Goal: Check status: Check status

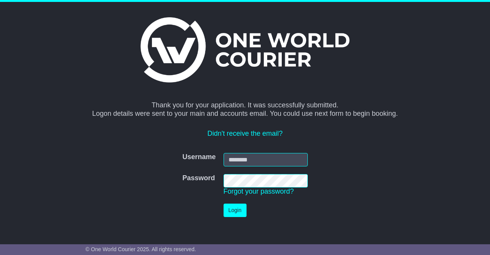
type input "**********"
click at [233, 211] on button "Login" at bounding box center [235, 209] width 23 height 13
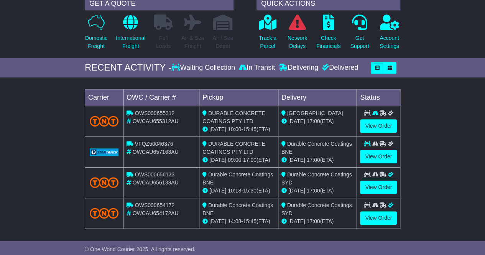
scroll to position [115, 0]
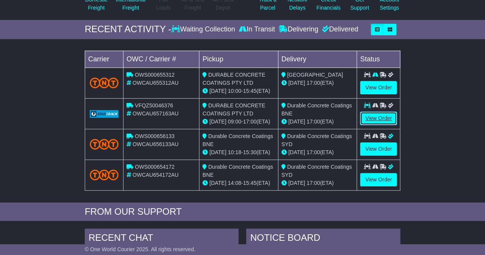
click at [373, 116] on link "View Order" at bounding box center [378, 118] width 37 height 13
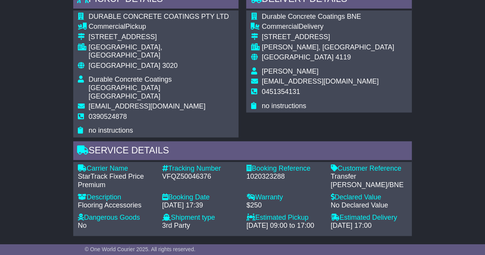
scroll to position [542, 0]
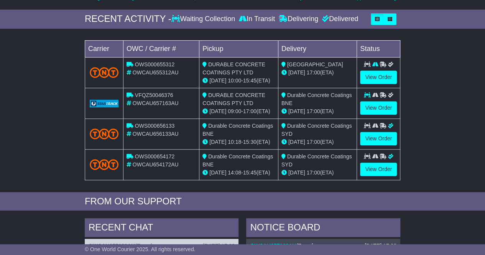
scroll to position [115, 0]
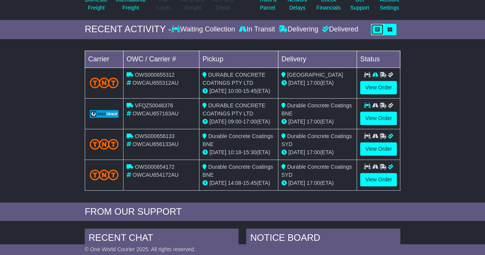
click at [380, 29] on button "button" at bounding box center [377, 29] width 13 height 11
click at [386, 29] on button "button" at bounding box center [389, 29] width 13 height 11
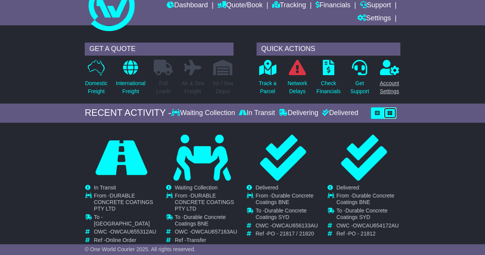
scroll to position [28, 0]
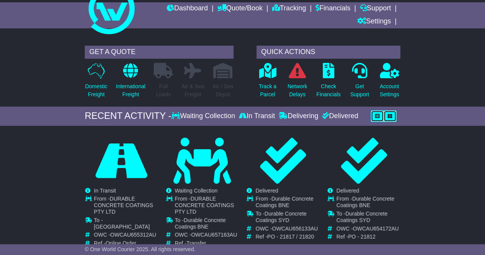
click at [378, 114] on icon "button" at bounding box center [377, 116] width 5 height 5
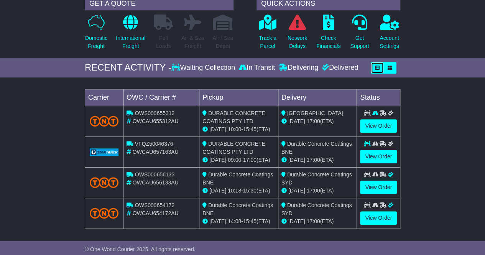
scroll to position [67, 0]
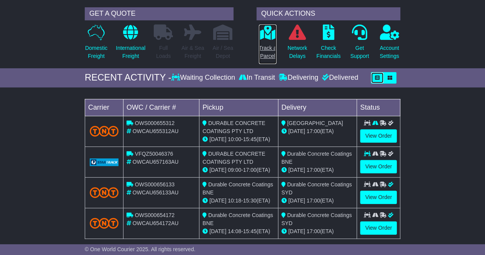
click at [262, 35] on icon at bounding box center [267, 32] width 17 height 15
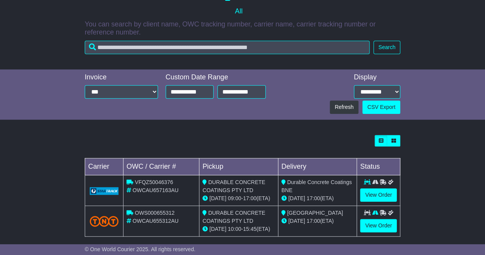
scroll to position [180, 0]
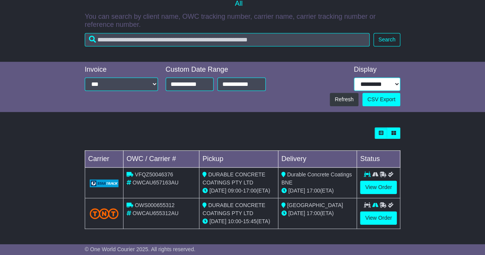
click at [383, 82] on select "**********" at bounding box center [377, 83] width 46 height 13
select select "**"
click at [354, 77] on select "**********" at bounding box center [377, 83] width 46 height 13
click at [382, 38] on button "Search" at bounding box center [386, 39] width 27 height 13
click at [382, 132] on icon "button" at bounding box center [381, 133] width 5 height 5
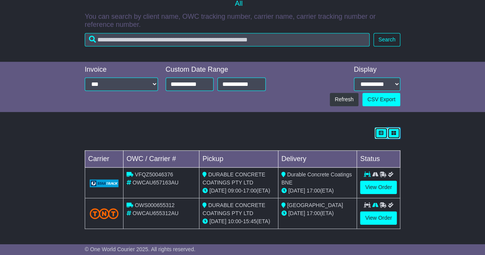
click at [393, 132] on icon "button" at bounding box center [393, 133] width 5 height 5
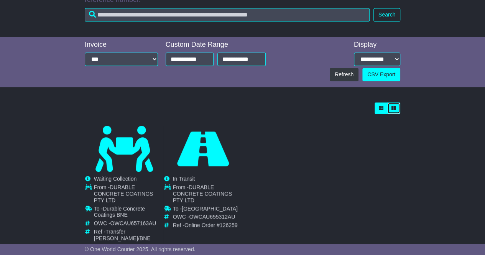
scroll to position [217, 0]
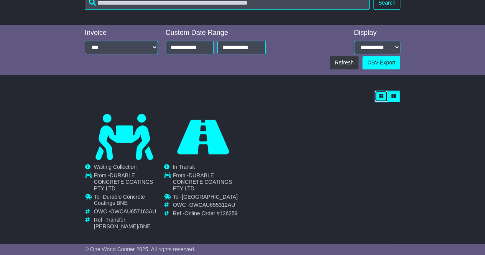
click at [379, 94] on icon "button" at bounding box center [381, 96] width 5 height 5
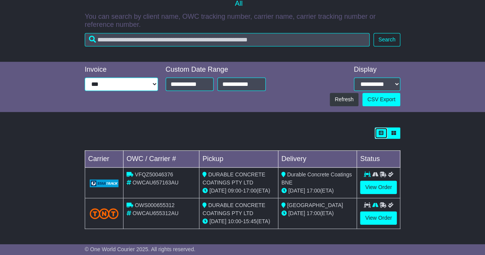
click at [127, 86] on select "**********" at bounding box center [121, 83] width 73 height 13
click at [85, 77] on select "**********" at bounding box center [121, 83] width 73 height 13
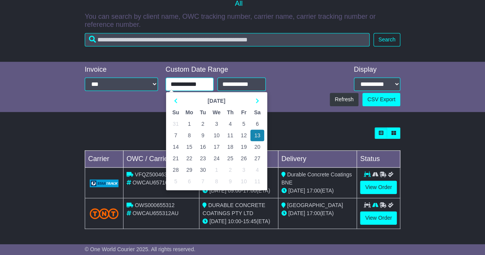
click at [193, 85] on input "**********" at bounding box center [190, 83] width 48 height 13
click at [188, 123] on td "1" at bounding box center [189, 123] width 14 height 11
type input "**********"
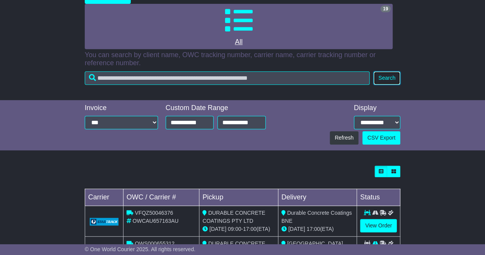
click at [385, 77] on button "Search" at bounding box center [386, 77] width 27 height 13
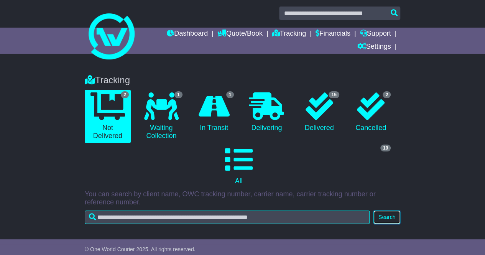
scroll to position [0, 0]
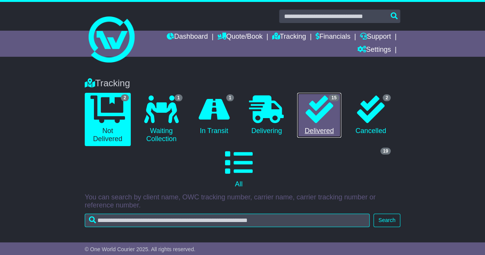
click at [323, 113] on icon at bounding box center [319, 109] width 28 height 28
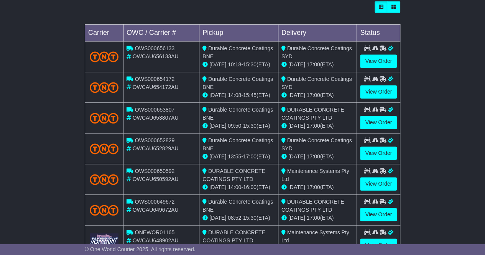
scroll to position [345, 0]
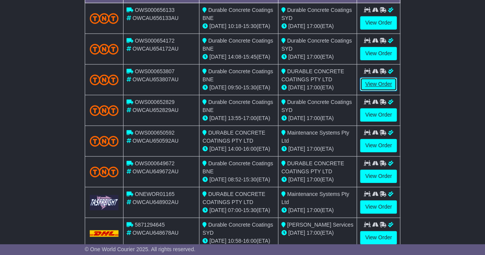
click at [375, 82] on link "View Order" at bounding box center [378, 83] width 37 height 13
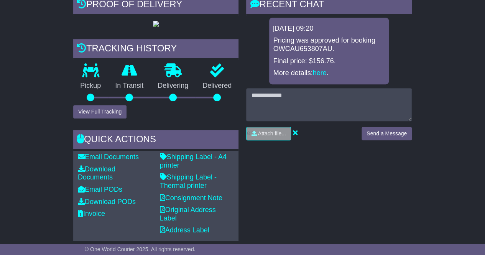
scroll to position [153, 0]
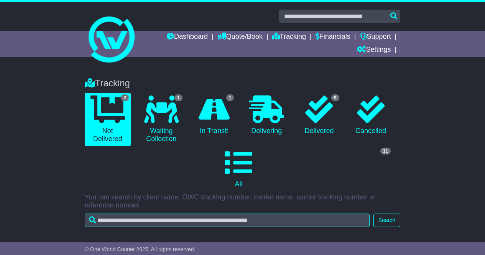
select select "**"
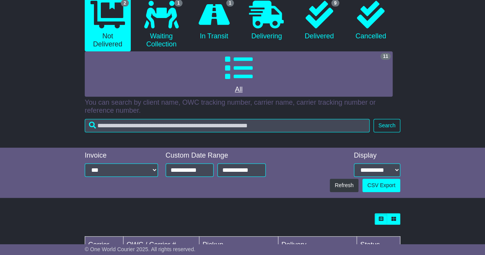
scroll to position [66, 0]
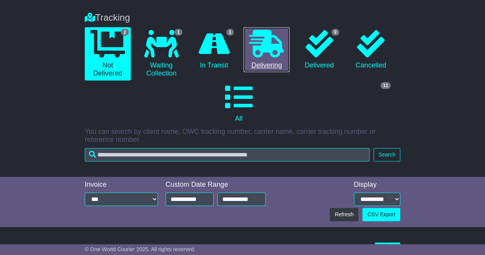
click at [272, 44] on icon at bounding box center [266, 44] width 34 height 28
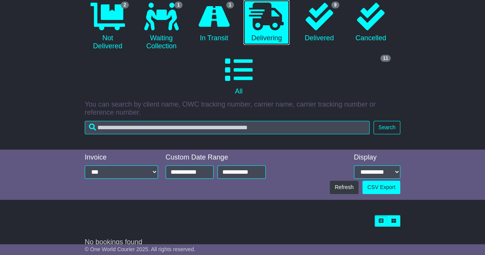
scroll to position [103, 0]
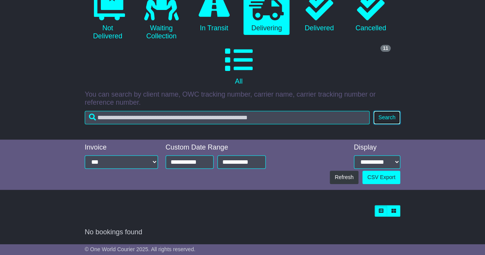
click at [380, 121] on button "Search" at bounding box center [386, 117] width 27 height 13
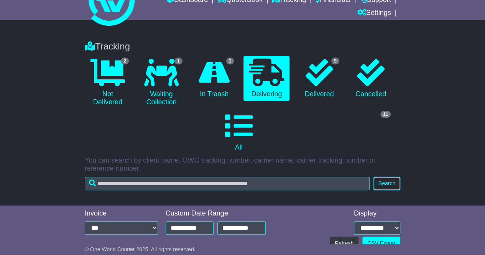
scroll to position [0, 0]
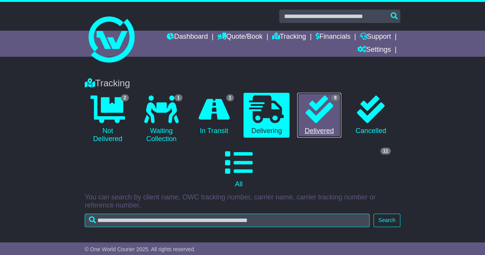
click at [328, 111] on icon at bounding box center [319, 109] width 28 height 28
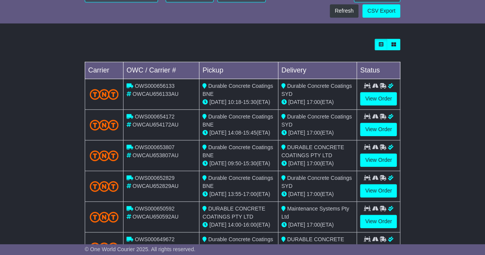
scroll to position [307, 0]
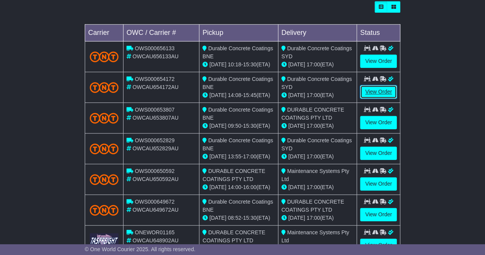
click at [369, 88] on link "View Order" at bounding box center [378, 91] width 37 height 13
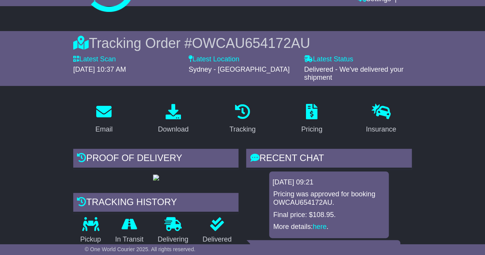
scroll to position [77, 0]
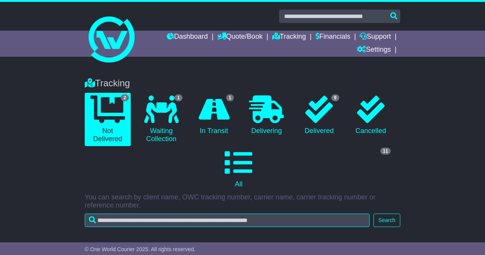
select select "**"
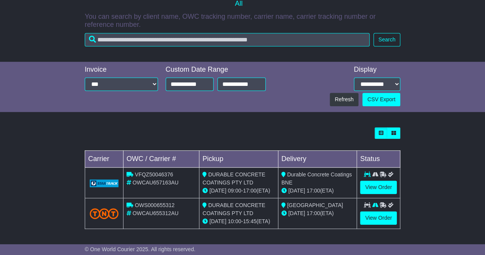
scroll to position [66, 0]
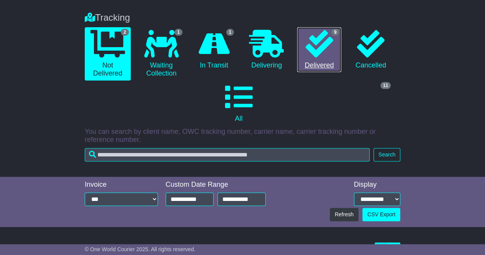
click at [316, 59] on link "9 Delivered" at bounding box center [319, 49] width 44 height 45
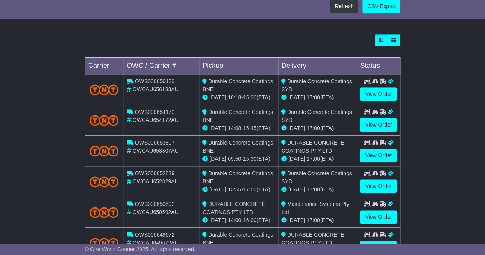
scroll to position [295, 0]
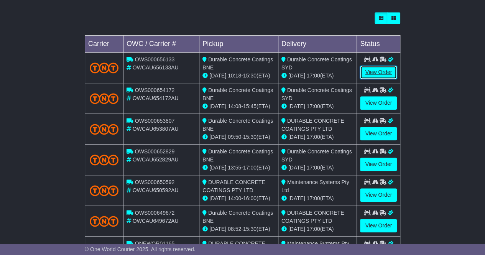
click at [379, 67] on link "View Order" at bounding box center [378, 72] width 37 height 13
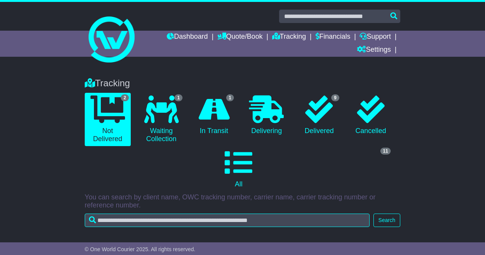
select select "**"
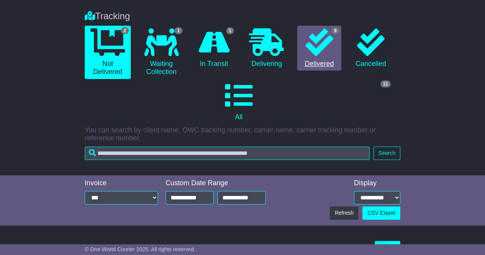
scroll to position [66, 0]
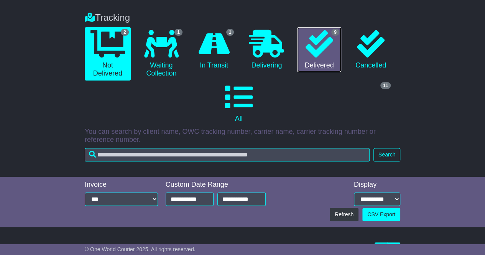
click at [325, 51] on icon at bounding box center [319, 44] width 28 height 28
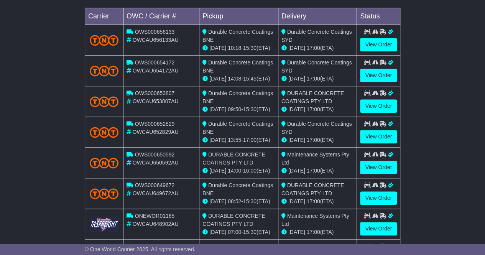
scroll to position [334, 0]
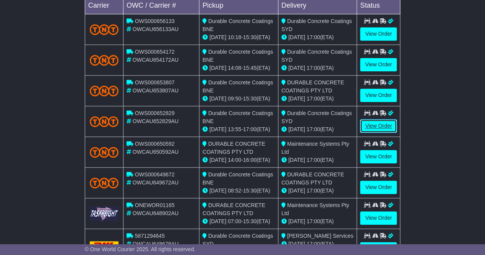
click at [377, 122] on link "View Order" at bounding box center [378, 125] width 37 height 13
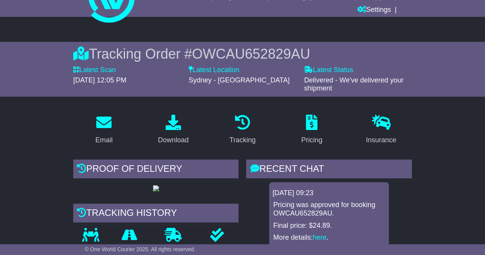
scroll to position [77, 0]
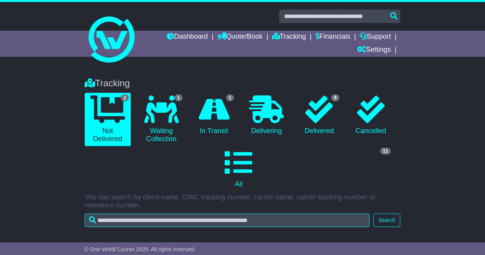
select select "**"
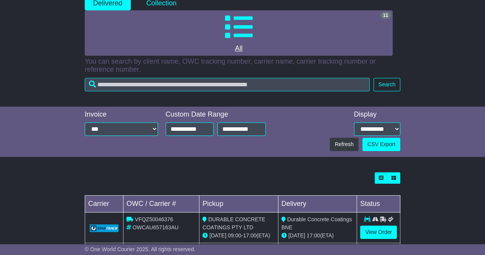
scroll to position [104, 0]
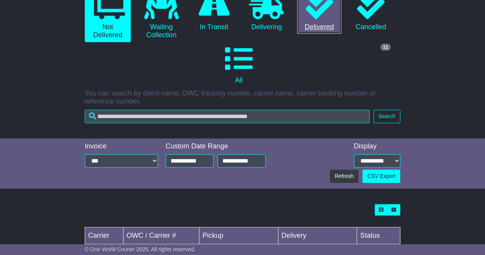
click at [316, 24] on link "9 Delivered" at bounding box center [319, 11] width 44 height 45
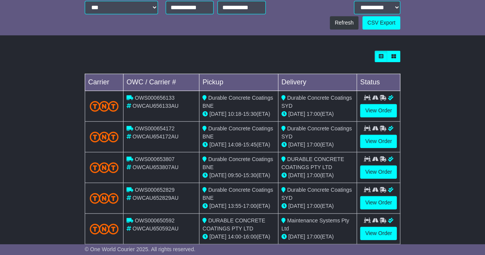
scroll to position [295, 0]
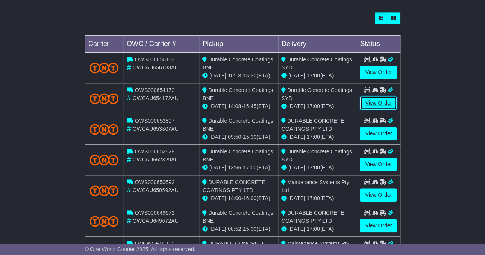
click at [384, 103] on link "View Order" at bounding box center [378, 102] width 37 height 13
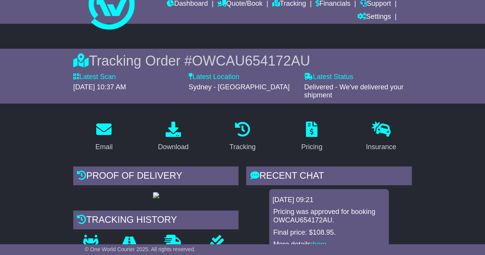
scroll to position [77, 0]
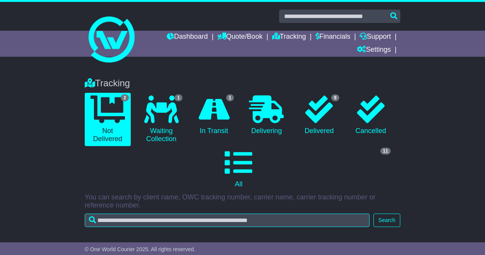
select select "**"
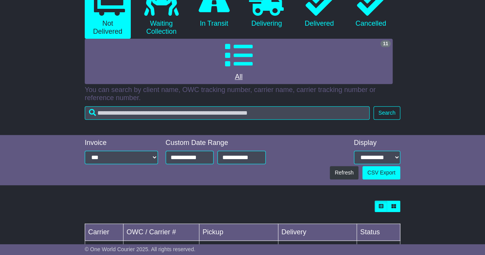
scroll to position [104, 0]
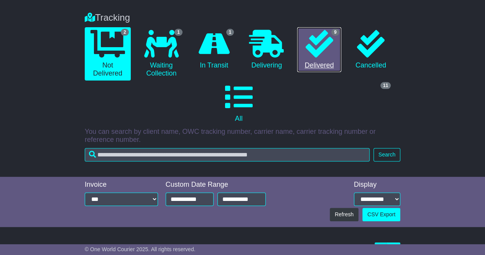
click at [316, 43] on icon at bounding box center [319, 44] width 28 height 28
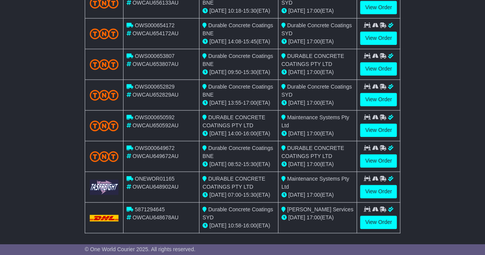
scroll to position [372, 0]
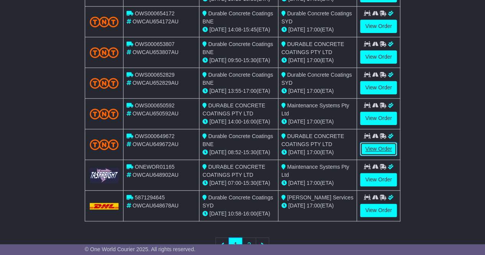
click at [377, 146] on link "View Order" at bounding box center [378, 148] width 37 height 13
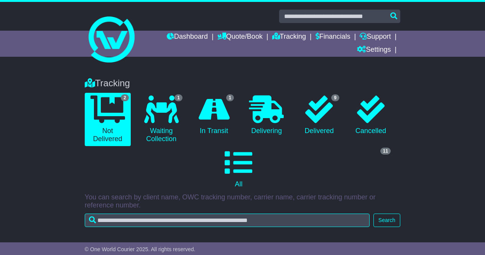
select select "**"
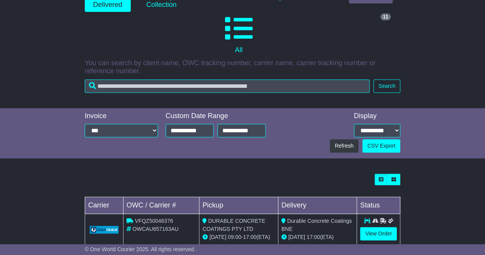
scroll to position [66, 0]
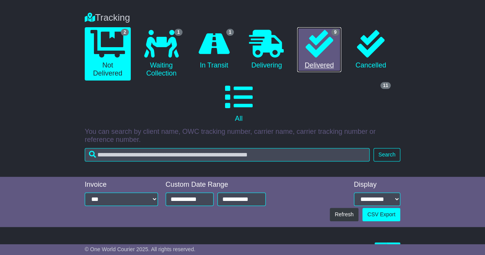
click at [307, 54] on icon at bounding box center [319, 44] width 28 height 28
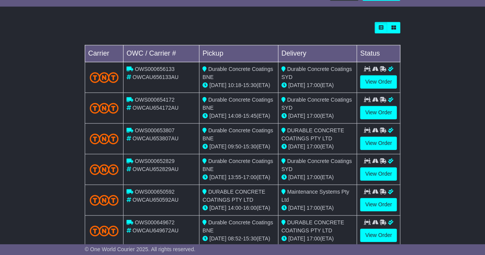
scroll to position [295, 0]
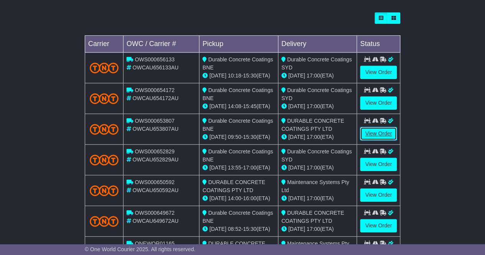
click at [375, 132] on link "View Order" at bounding box center [378, 133] width 37 height 13
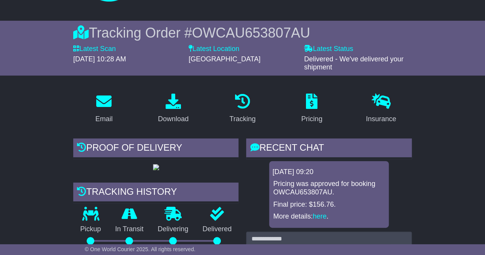
scroll to position [153, 0]
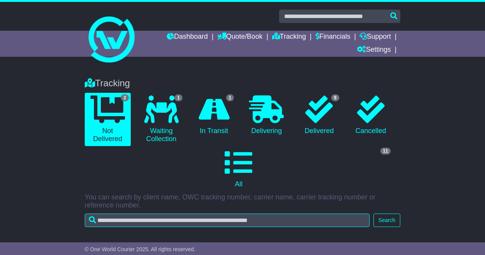
select select "**"
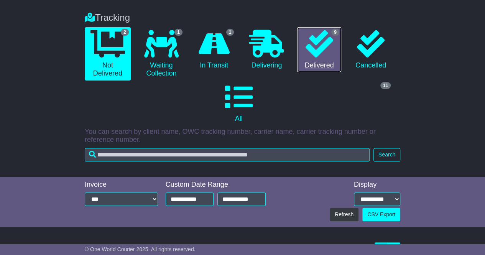
click at [316, 56] on icon at bounding box center [319, 44] width 28 height 28
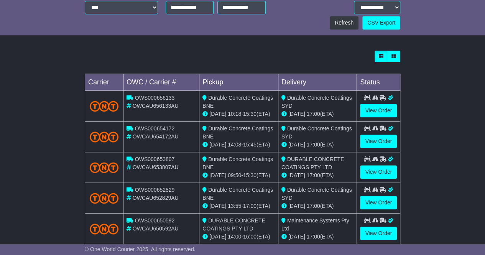
scroll to position [295, 0]
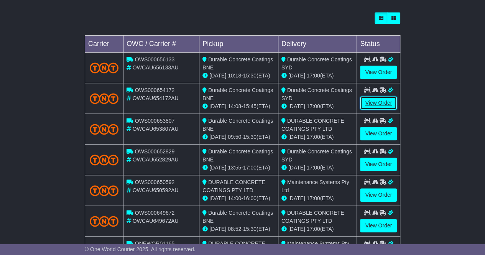
click at [370, 99] on link "View Order" at bounding box center [378, 102] width 37 height 13
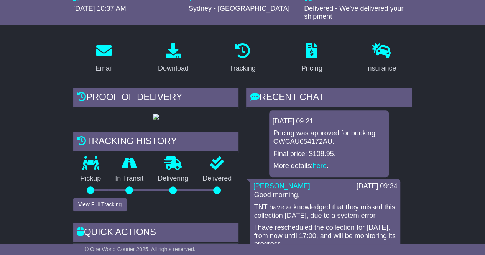
scroll to position [115, 0]
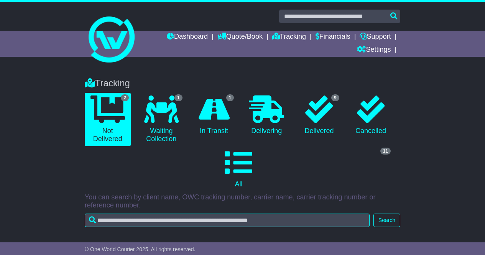
select select "**"
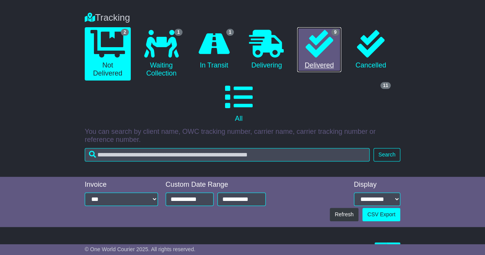
click at [324, 57] on link "9 Delivered" at bounding box center [319, 49] width 44 height 45
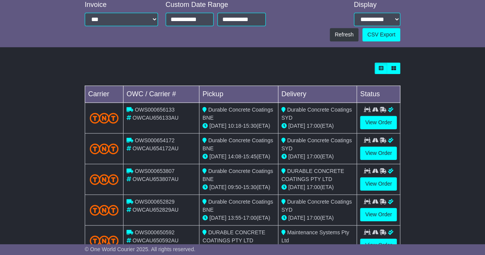
scroll to position [257, 0]
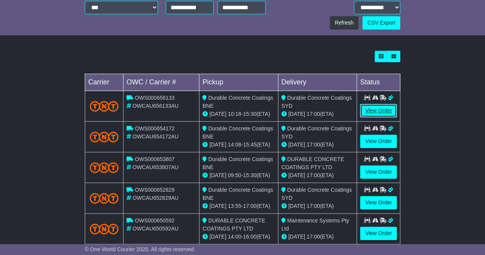
click at [381, 107] on link "View Order" at bounding box center [378, 110] width 37 height 13
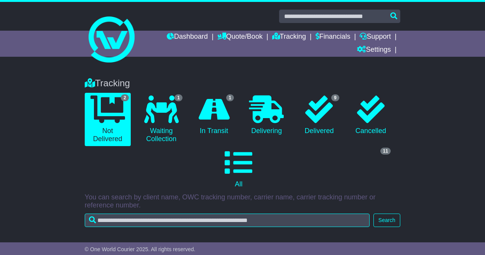
select select "**"
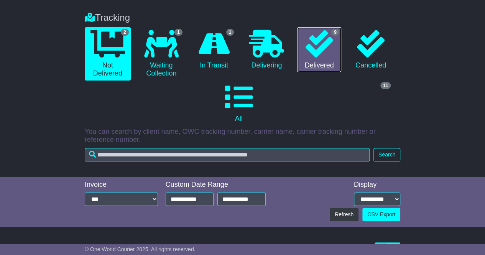
click at [316, 61] on link "9 Delivered" at bounding box center [319, 49] width 44 height 45
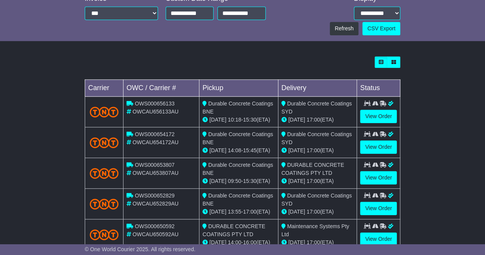
scroll to position [295, 0]
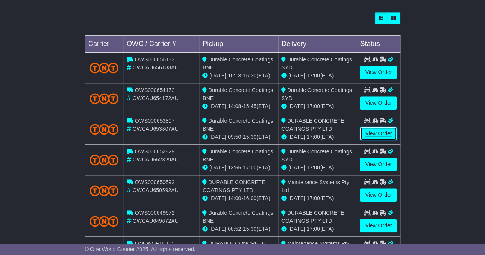
click at [375, 131] on link "View Order" at bounding box center [378, 133] width 37 height 13
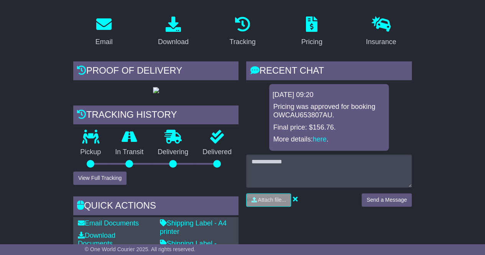
scroll to position [153, 0]
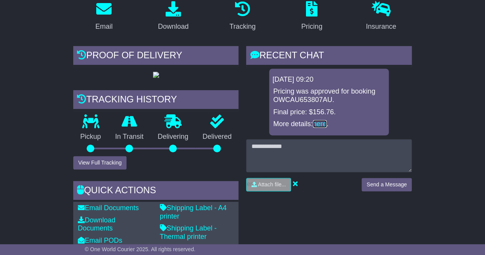
click at [318, 123] on link "here" at bounding box center [320, 124] width 14 height 8
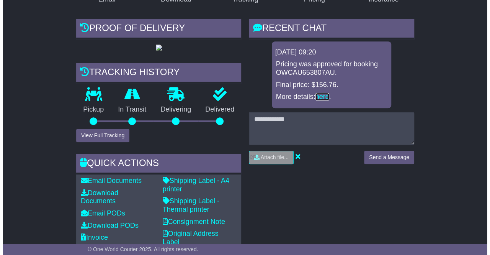
scroll to position [192, 0]
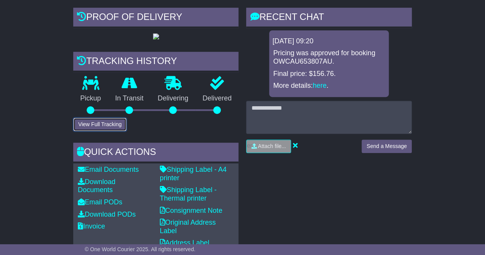
click at [101, 131] on button "View Full Tracking" at bounding box center [99, 124] width 53 height 13
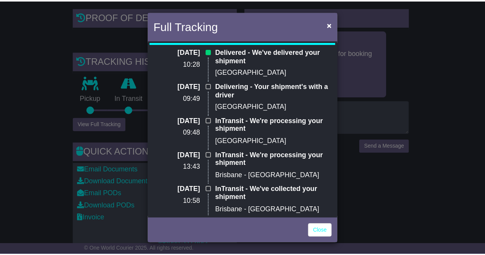
scroll to position [0, 0]
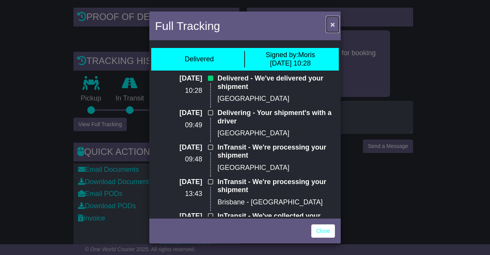
click at [333, 23] on span "×" at bounding box center [333, 24] width 5 height 9
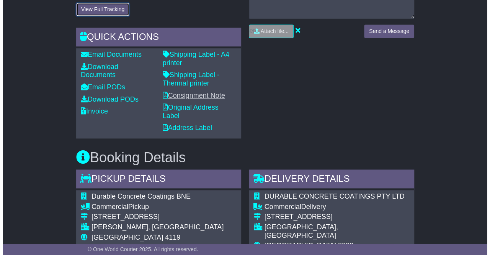
scroll to position [268, 0]
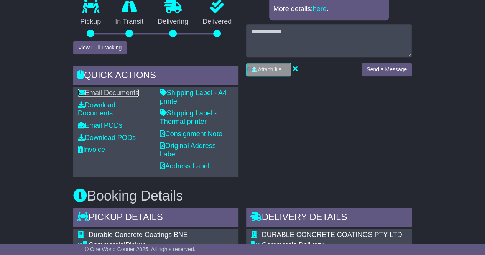
click at [105, 97] on link "Email Documents" at bounding box center [108, 93] width 61 height 8
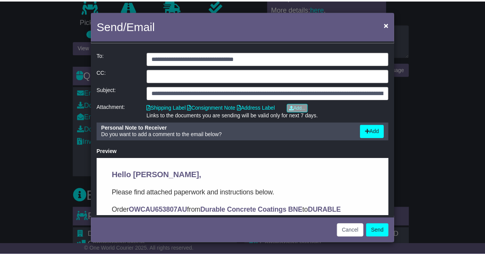
scroll to position [0, 0]
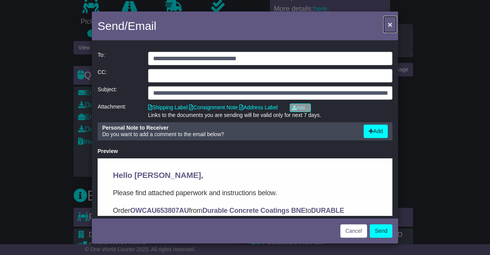
click at [390, 23] on span "×" at bounding box center [390, 24] width 5 height 9
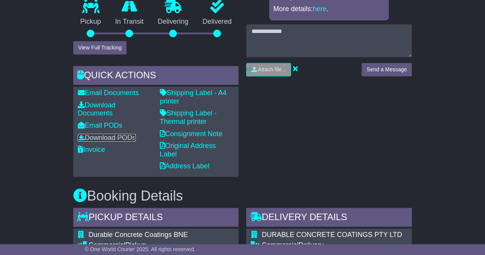
click at [98, 141] on link "Download PODs" at bounding box center [107, 138] width 58 height 8
click at [186, 138] on link "Consignment Note" at bounding box center [191, 134] width 62 height 8
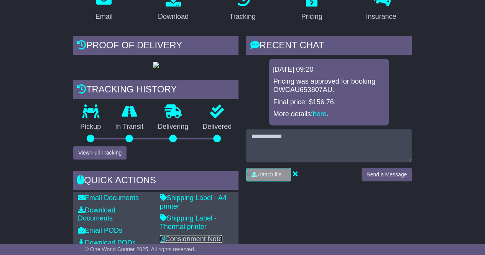
scroll to position [192, 0]
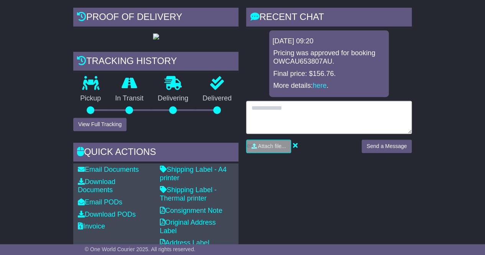
click at [284, 111] on textarea at bounding box center [329, 117] width 166 height 33
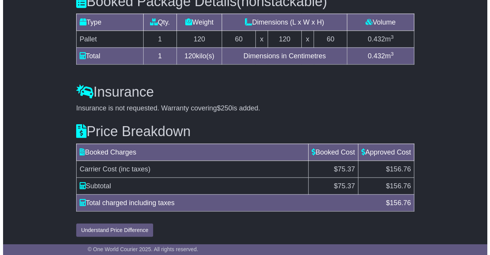
scroll to position [751, 0]
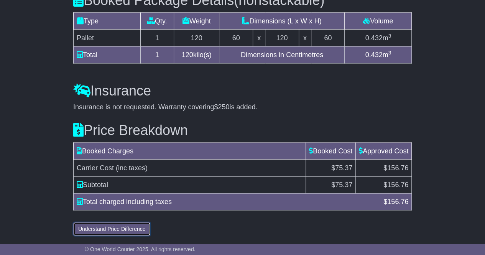
click at [124, 231] on button "Understand Price Difference" at bounding box center [111, 228] width 77 height 13
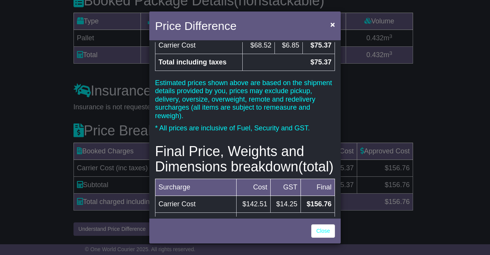
scroll to position [0, 0]
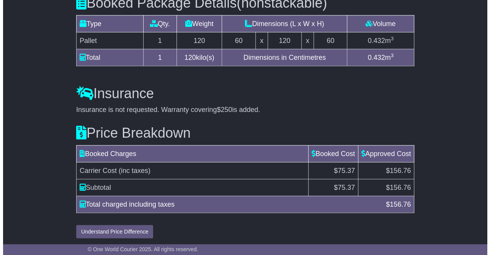
scroll to position [751, 0]
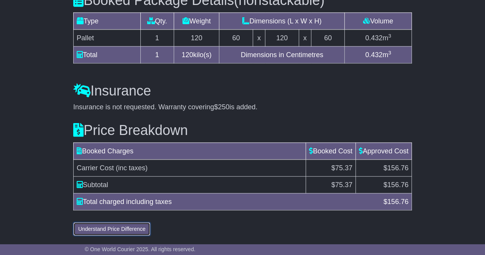
click at [90, 229] on button "Understand Price Difference" at bounding box center [111, 228] width 77 height 13
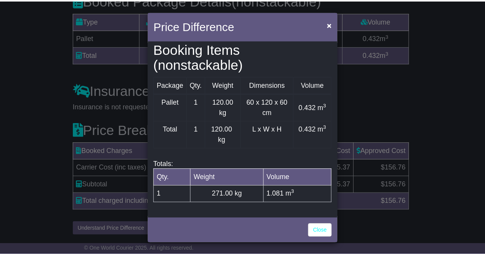
scroll to position [306, 0]
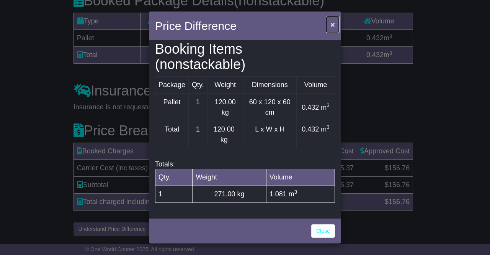
click at [333, 28] on span "×" at bounding box center [333, 24] width 5 height 9
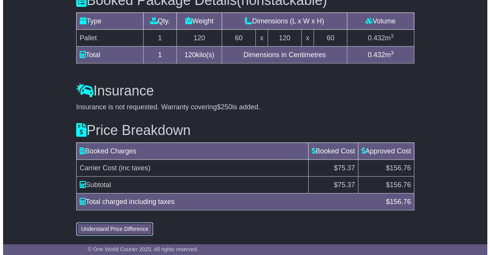
scroll to position [751, 0]
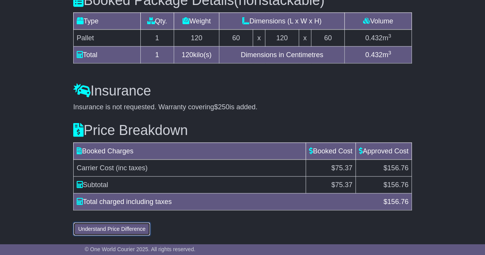
click at [123, 223] on button "Understand Price Difference" at bounding box center [111, 228] width 77 height 13
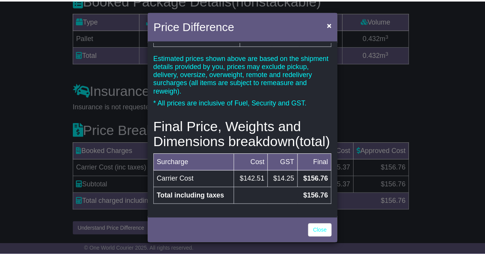
scroll to position [0, 0]
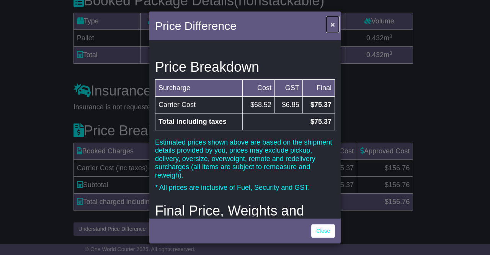
click at [335, 25] on span "×" at bounding box center [333, 24] width 5 height 9
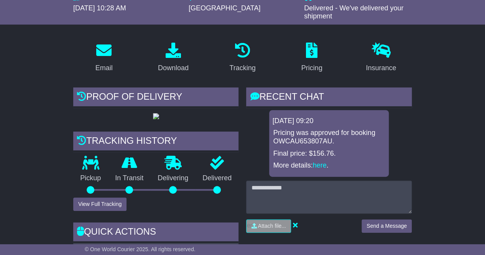
scroll to position [115, 0]
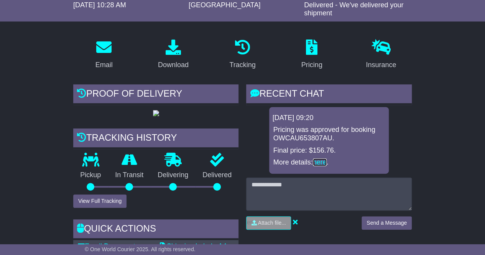
click at [322, 162] on link "here" at bounding box center [320, 162] width 14 height 8
